Goal: Check status: Check status

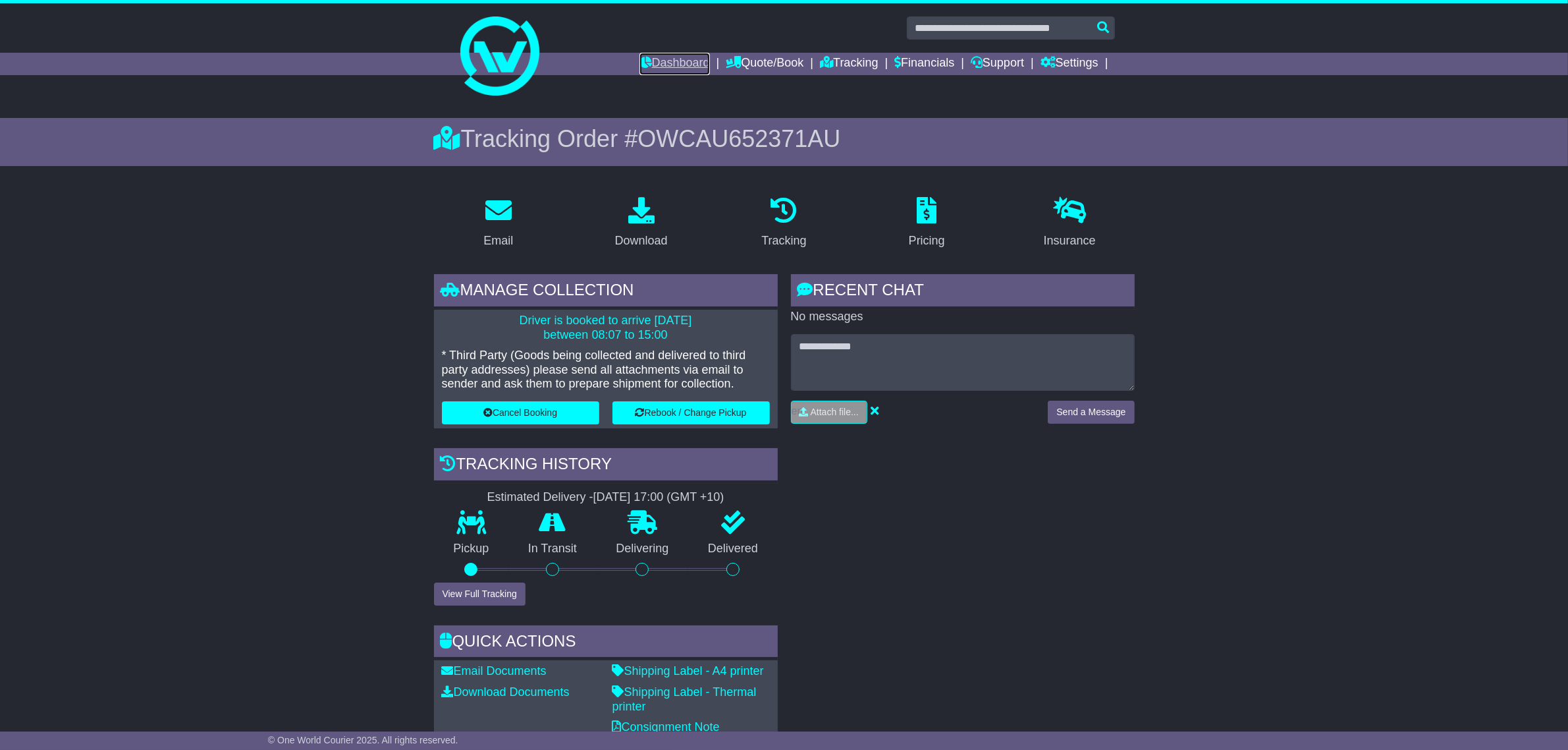
click at [662, 66] on link "Dashboard" at bounding box center [674, 64] width 70 height 22
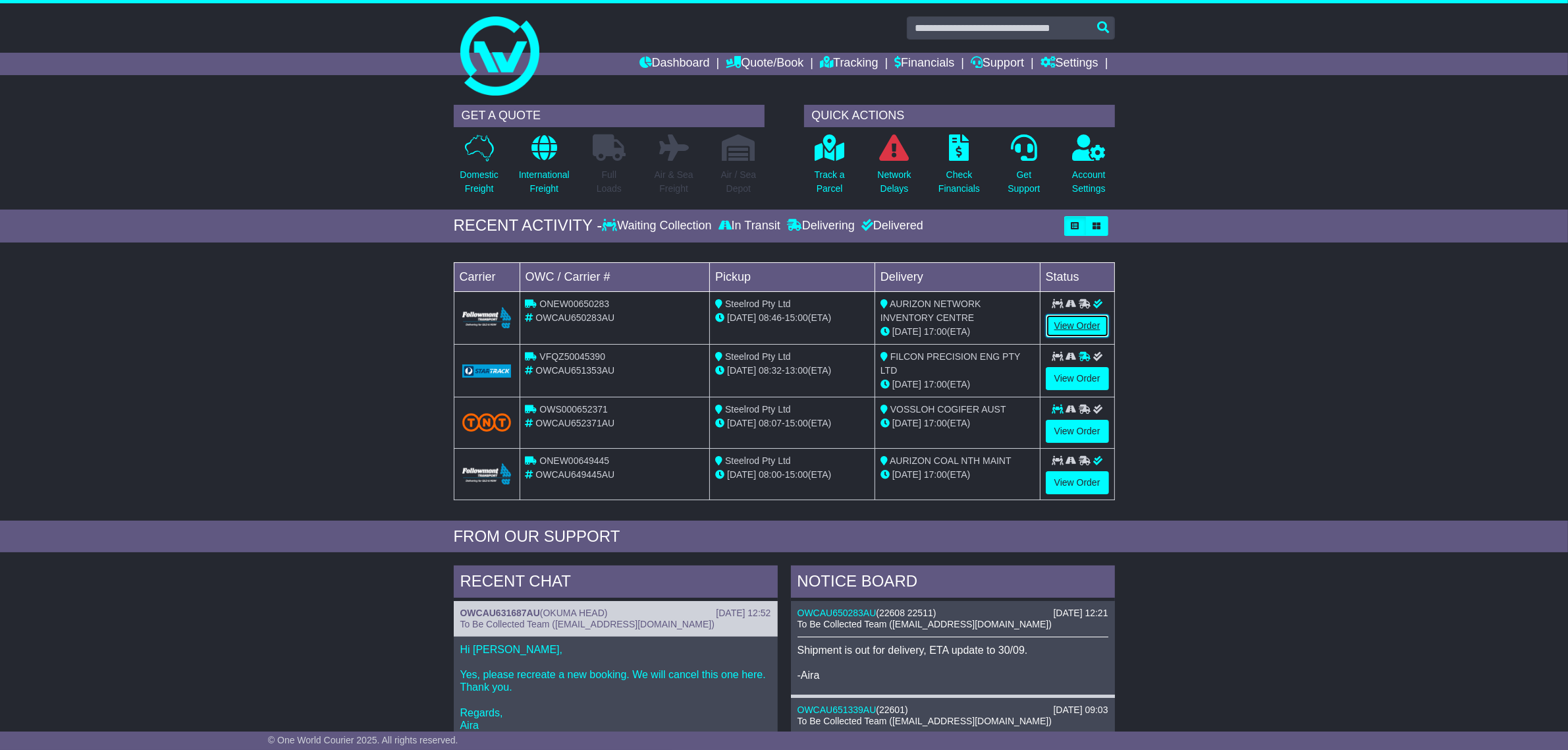
click at [1070, 326] on link "View Order" at bounding box center [1077, 326] width 64 height 23
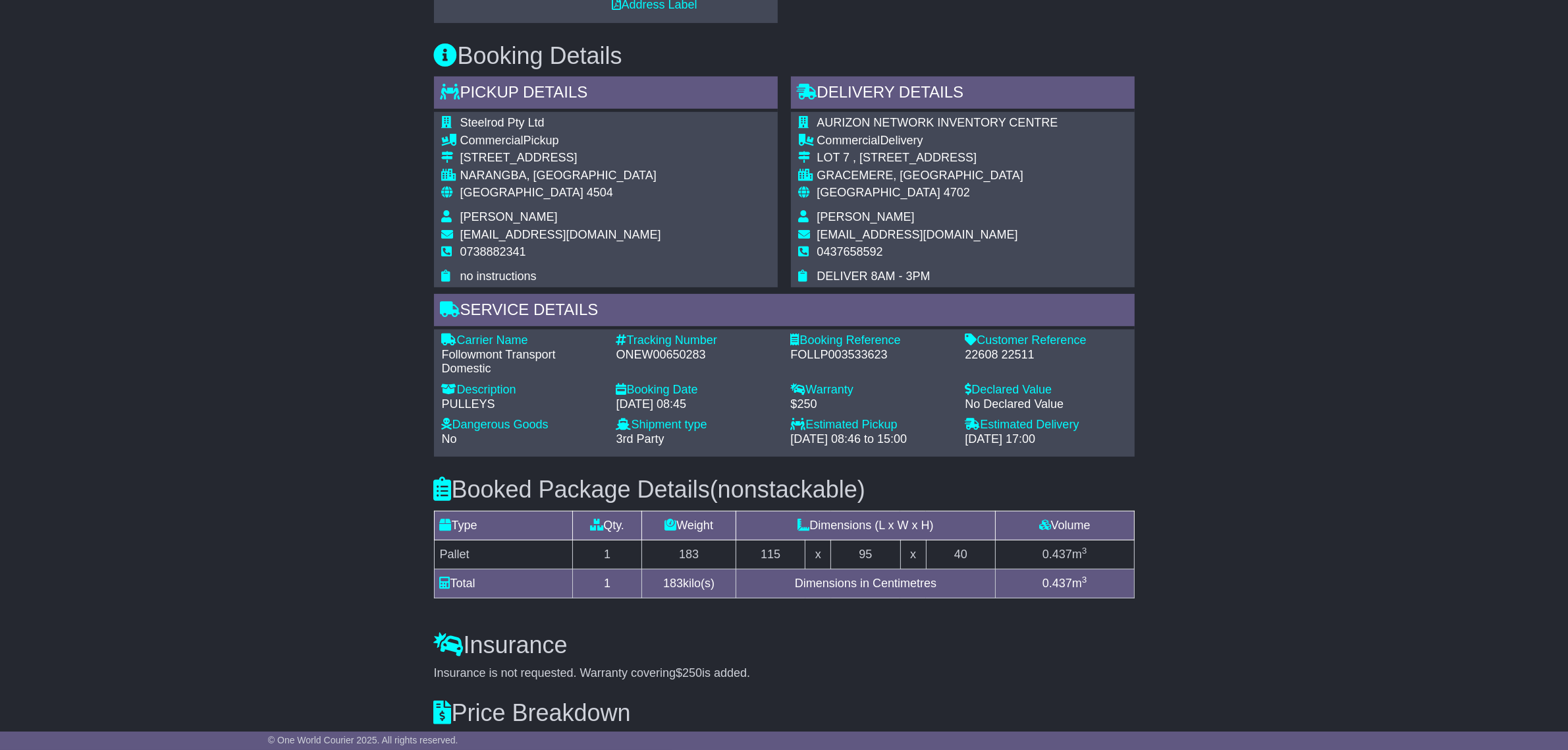
scroll to position [818, 0]
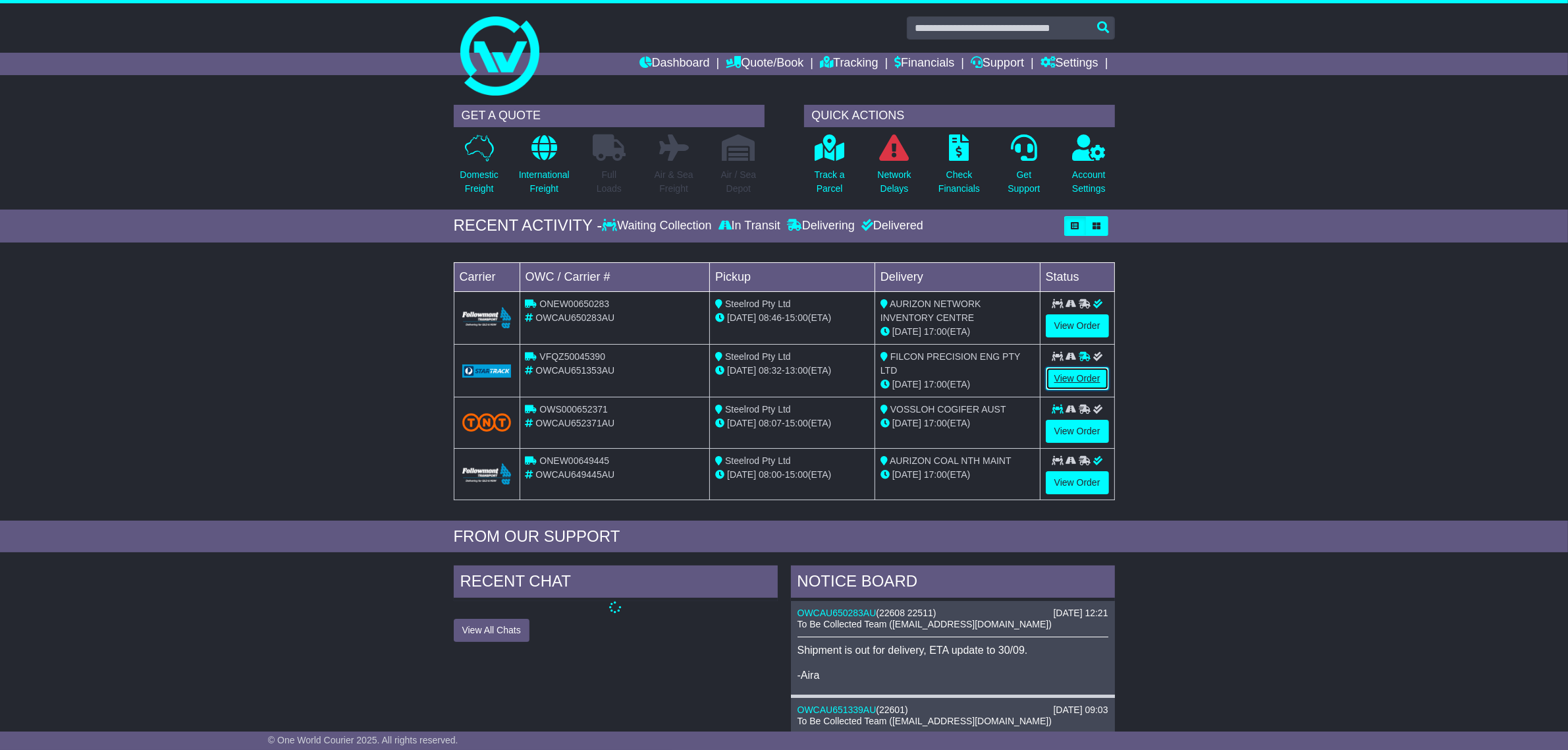
click at [1079, 367] on link "View Order" at bounding box center [1077, 379] width 64 height 23
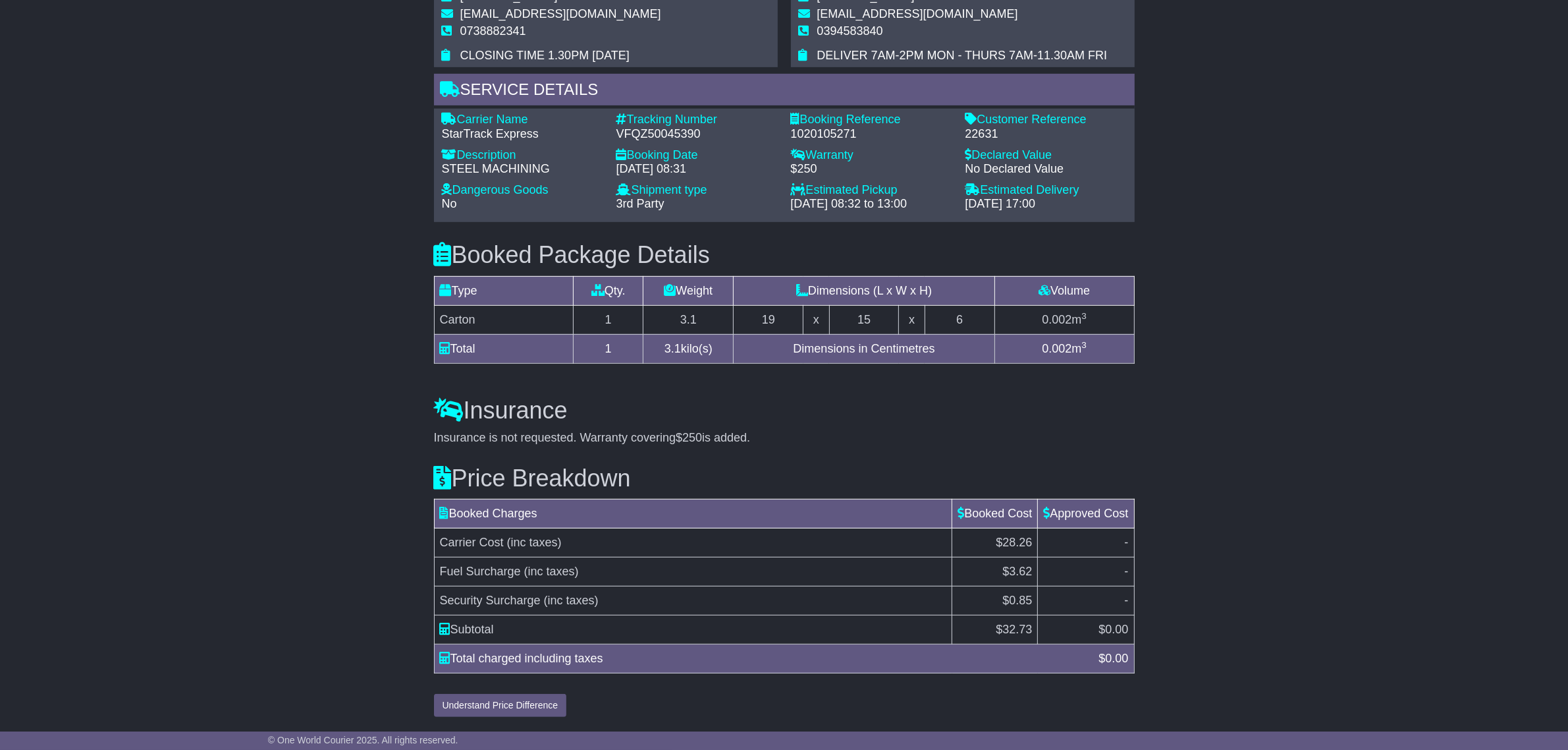
scroll to position [447, 0]
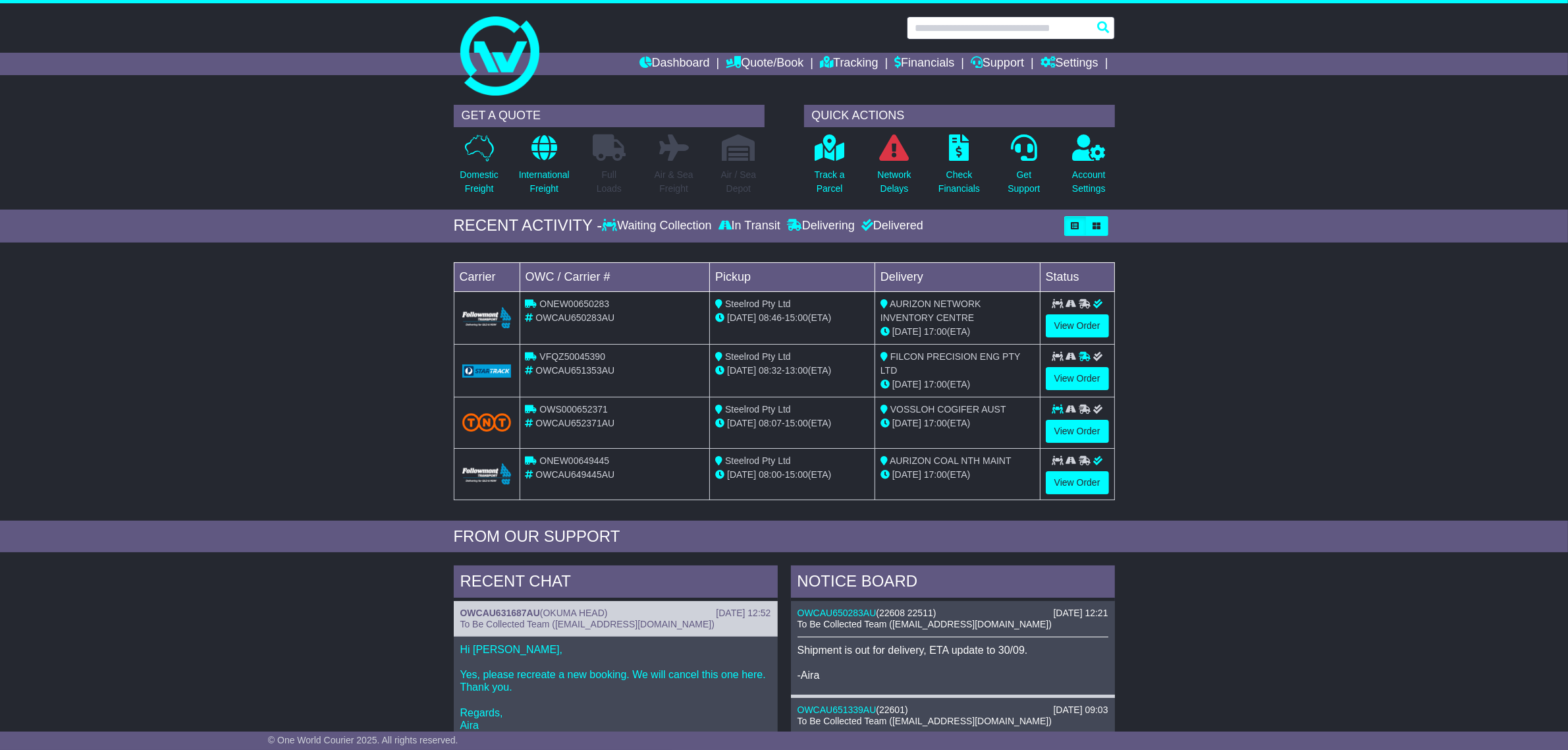
click at [1008, 23] on input "text" at bounding box center [1010, 28] width 208 height 23
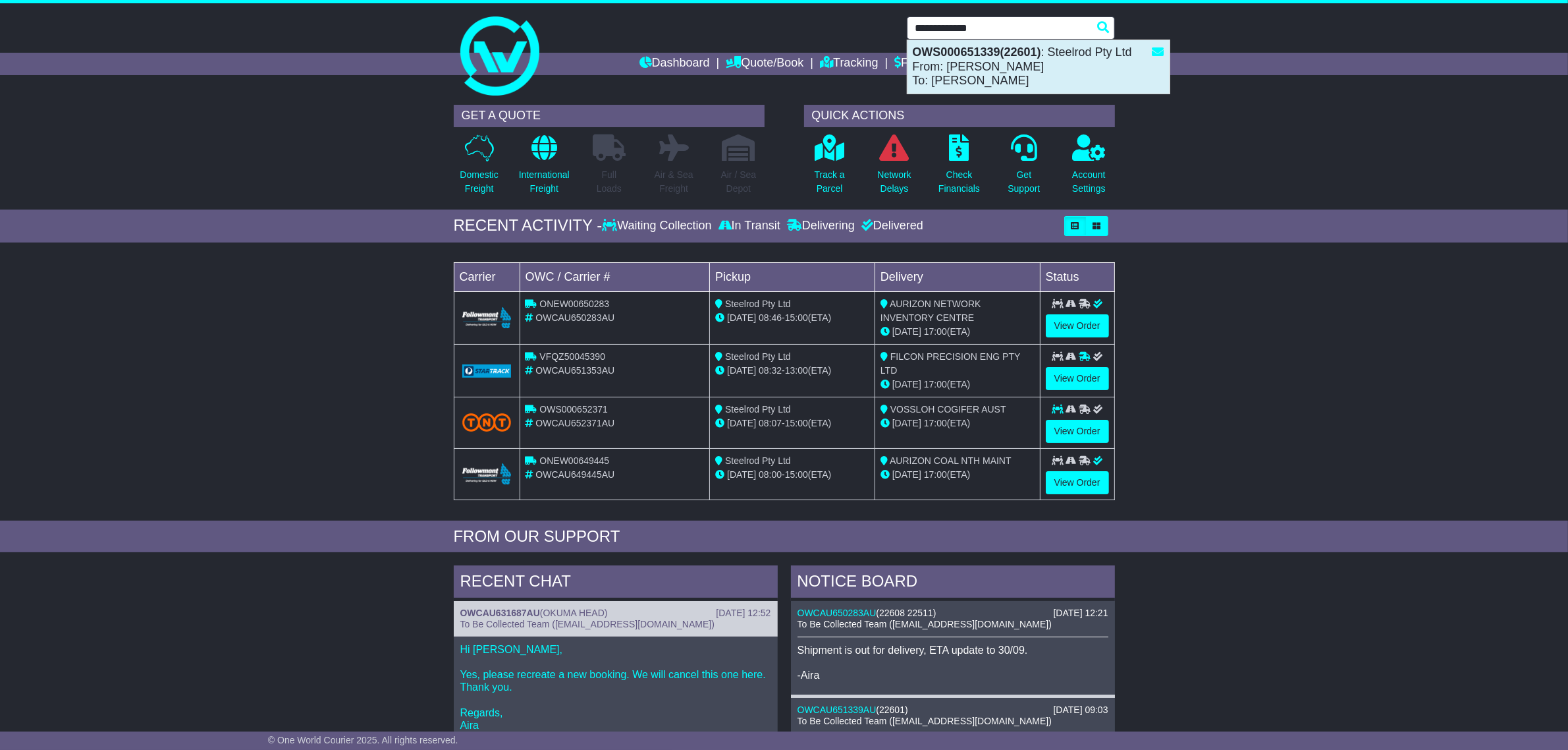
click at [1010, 64] on div "OWS000651339(22601) : Steelrod Pty Ltd From: [PERSON_NAME] To: [PERSON_NAME]" at bounding box center [1038, 67] width 262 height 54
type input "**********"
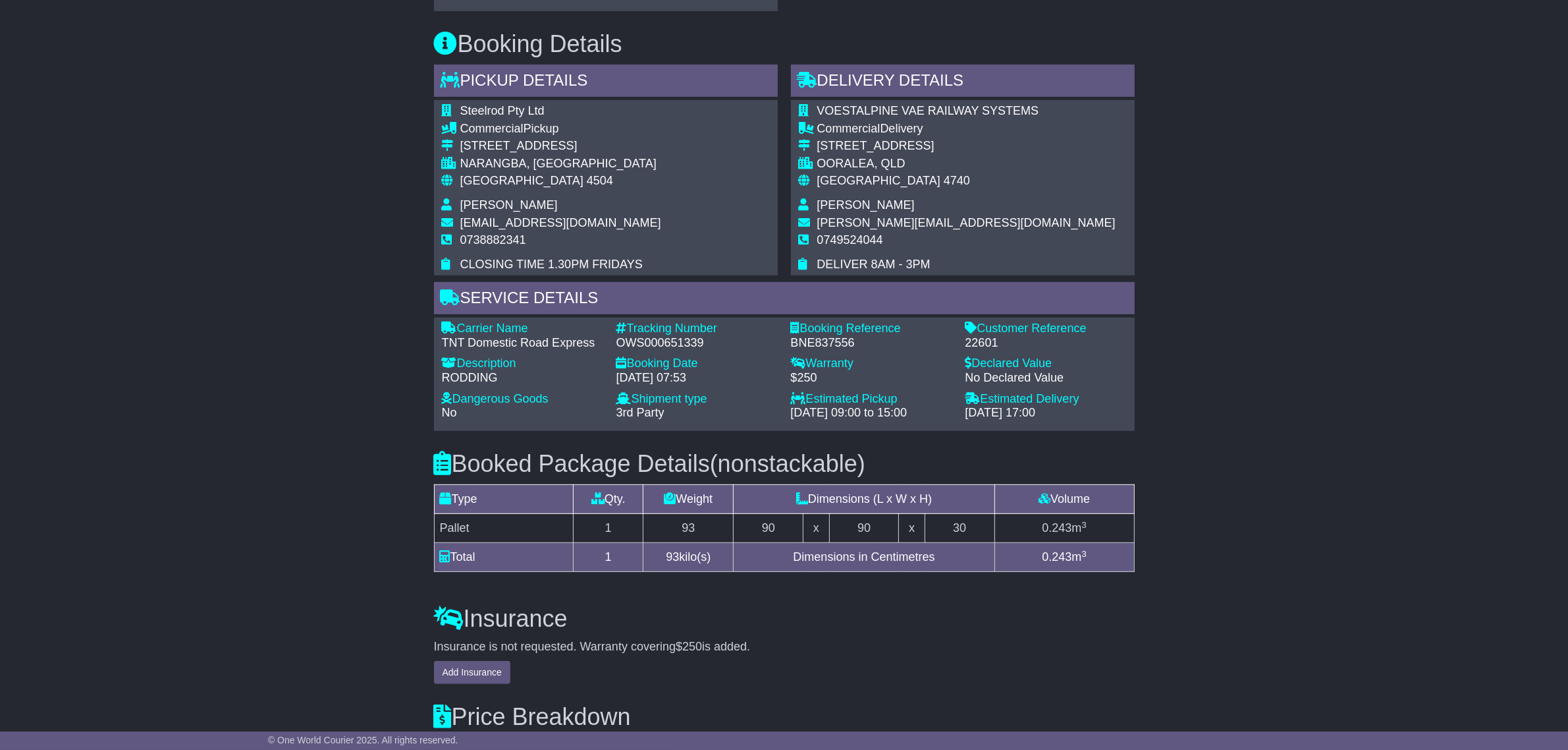
scroll to position [824, 0]
